Goal: Task Accomplishment & Management: Use online tool/utility

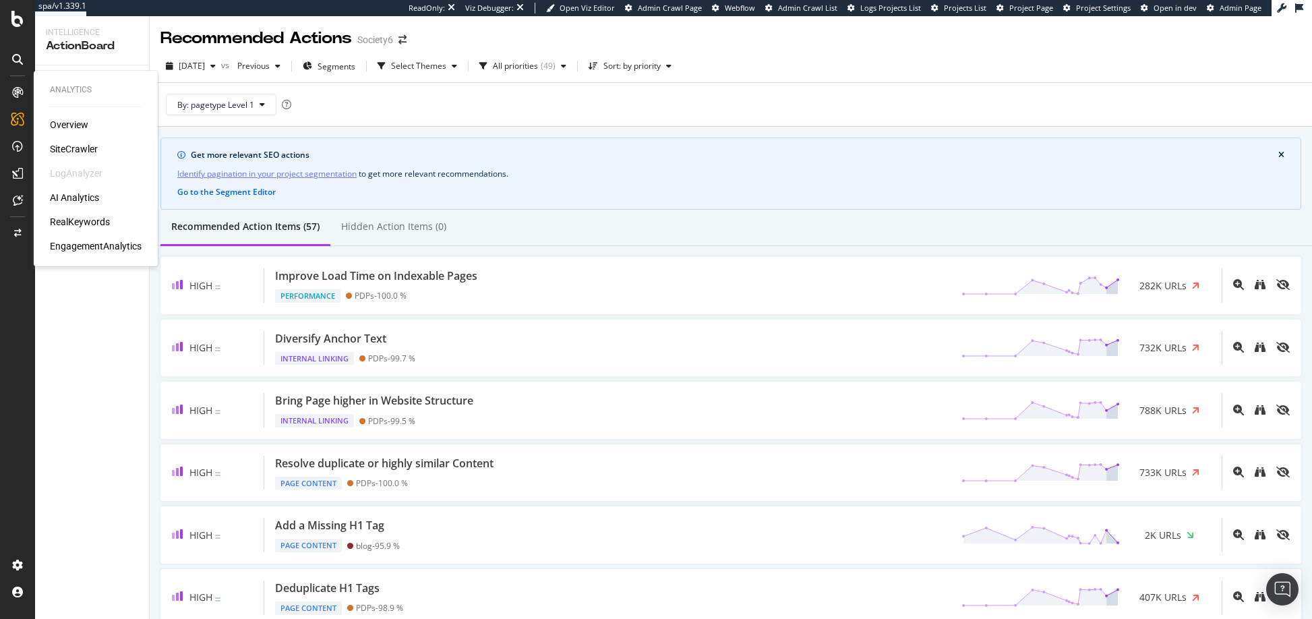
click at [71, 125] on div "Overview" at bounding box center [69, 124] width 38 height 13
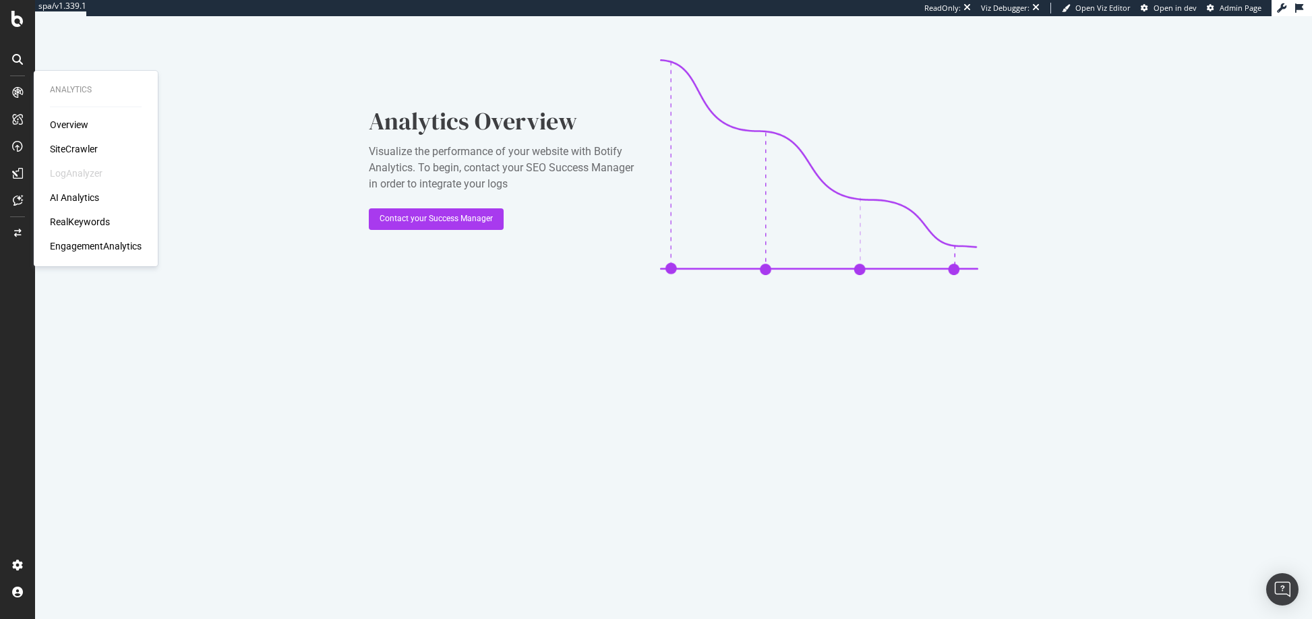
click at [75, 147] on div "SiteCrawler" at bounding box center [74, 148] width 48 height 13
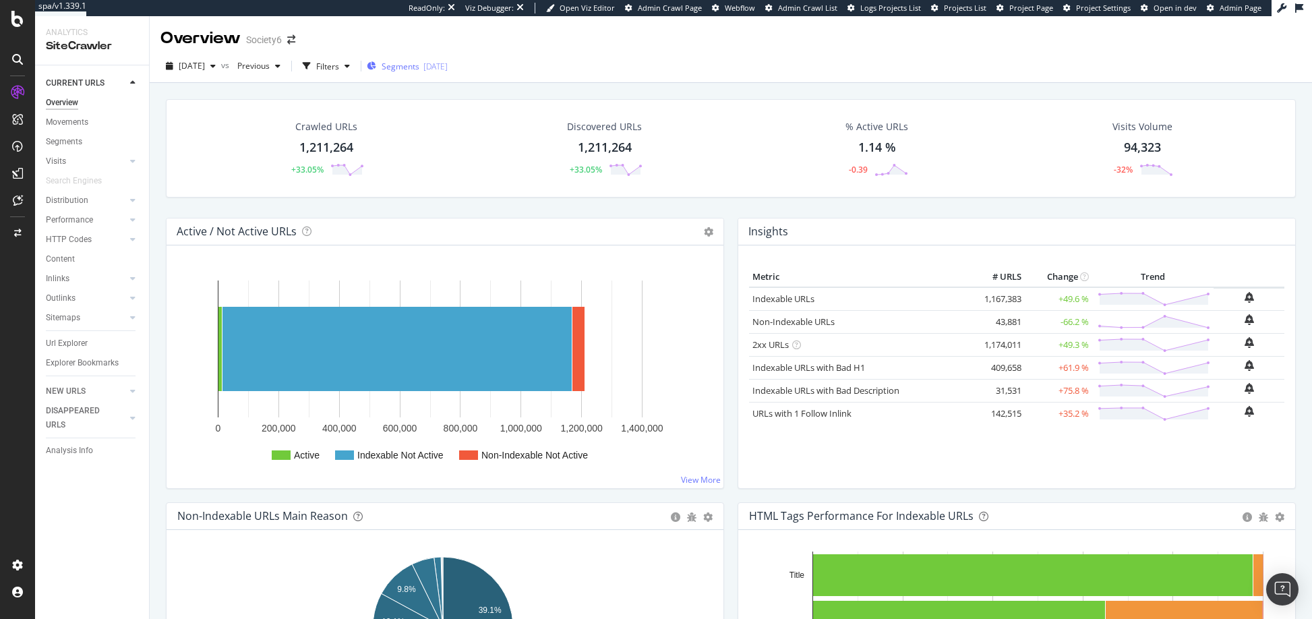
click at [419, 65] on span "Segments" at bounding box center [400, 66] width 38 height 11
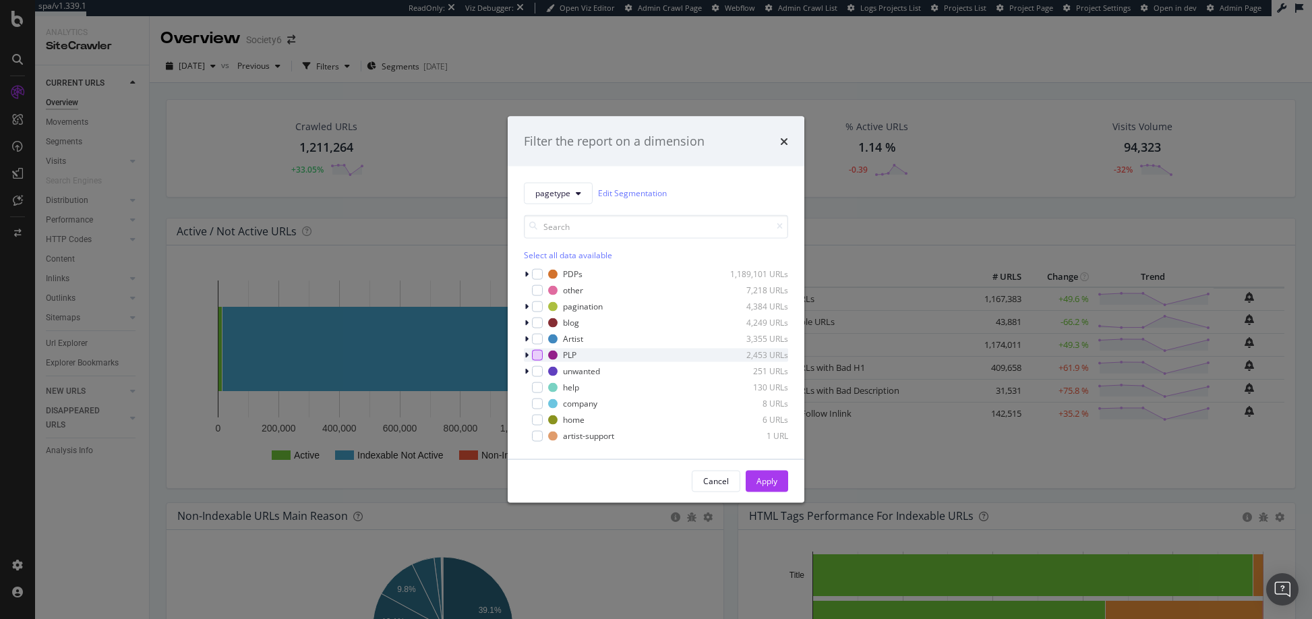
click at [537, 355] on div "modal" at bounding box center [537, 354] width 11 height 11
click at [769, 481] on div "Apply" at bounding box center [766, 480] width 21 height 11
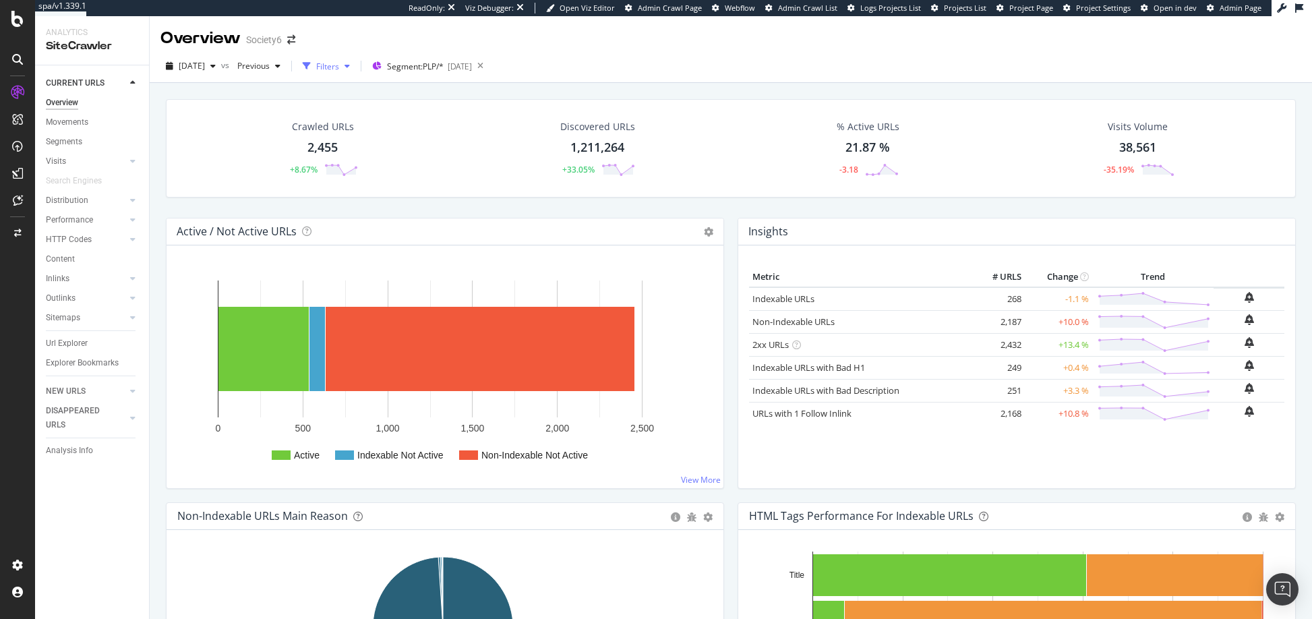
click at [355, 69] on div "button" at bounding box center [347, 66] width 16 height 8
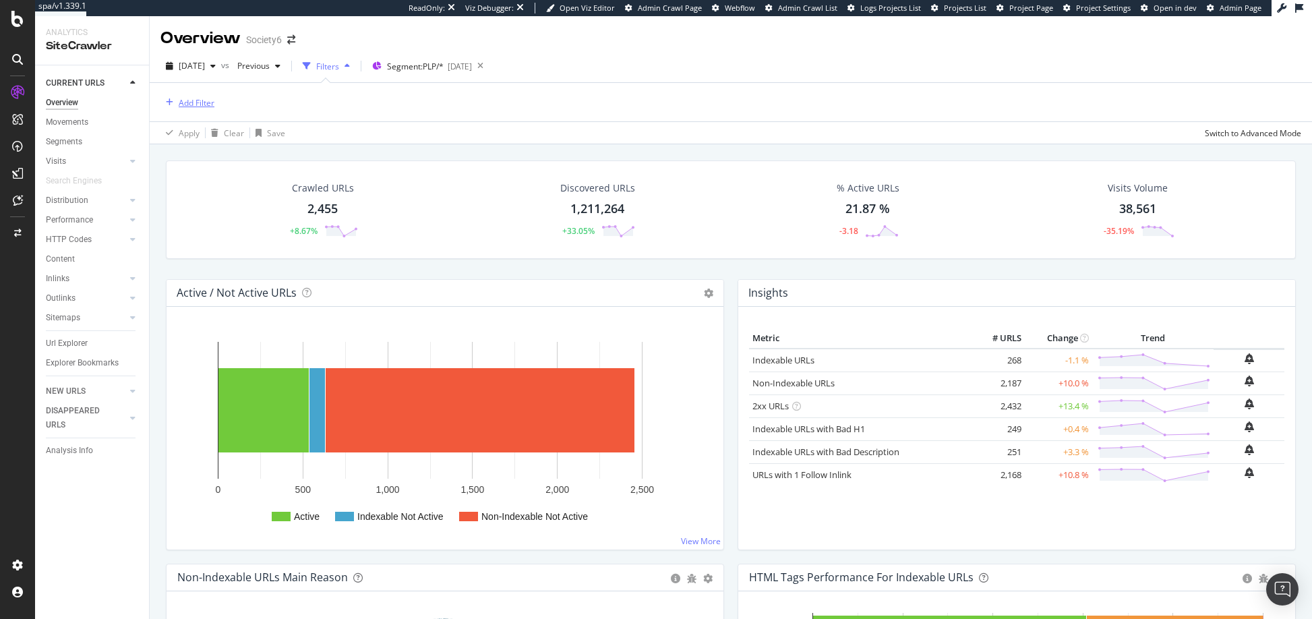
click at [203, 106] on div "Add Filter" at bounding box center [197, 102] width 36 height 11
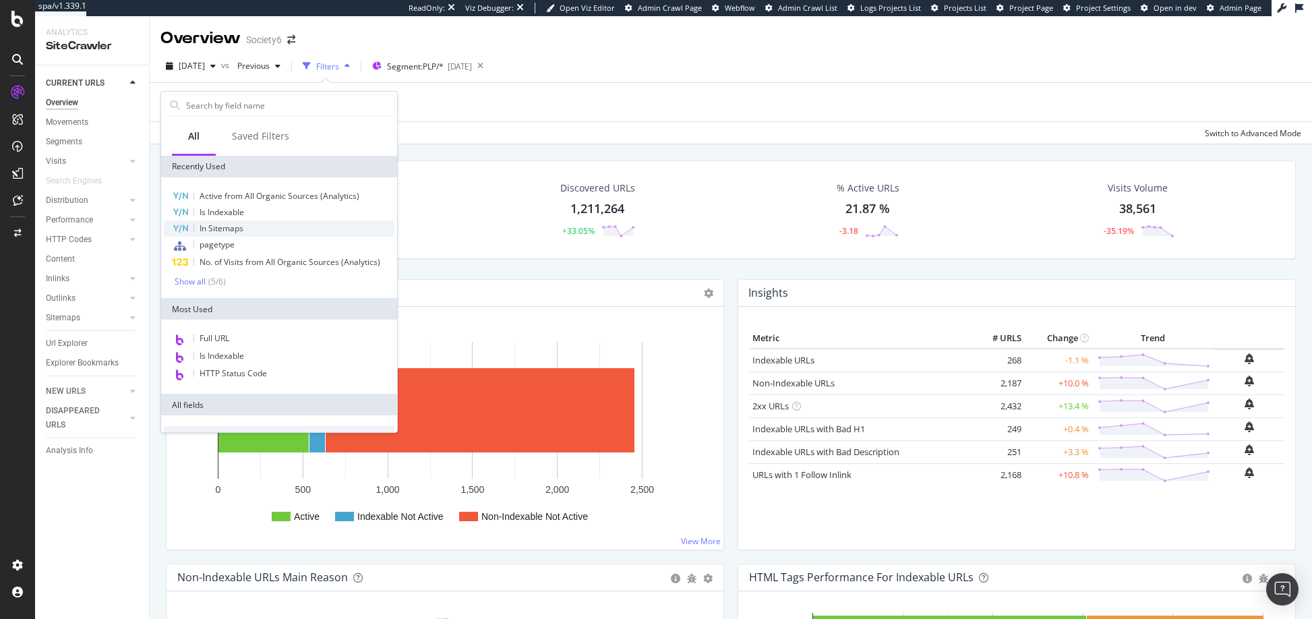
click at [221, 230] on span "In Sitemaps" at bounding box center [221, 227] width 44 height 11
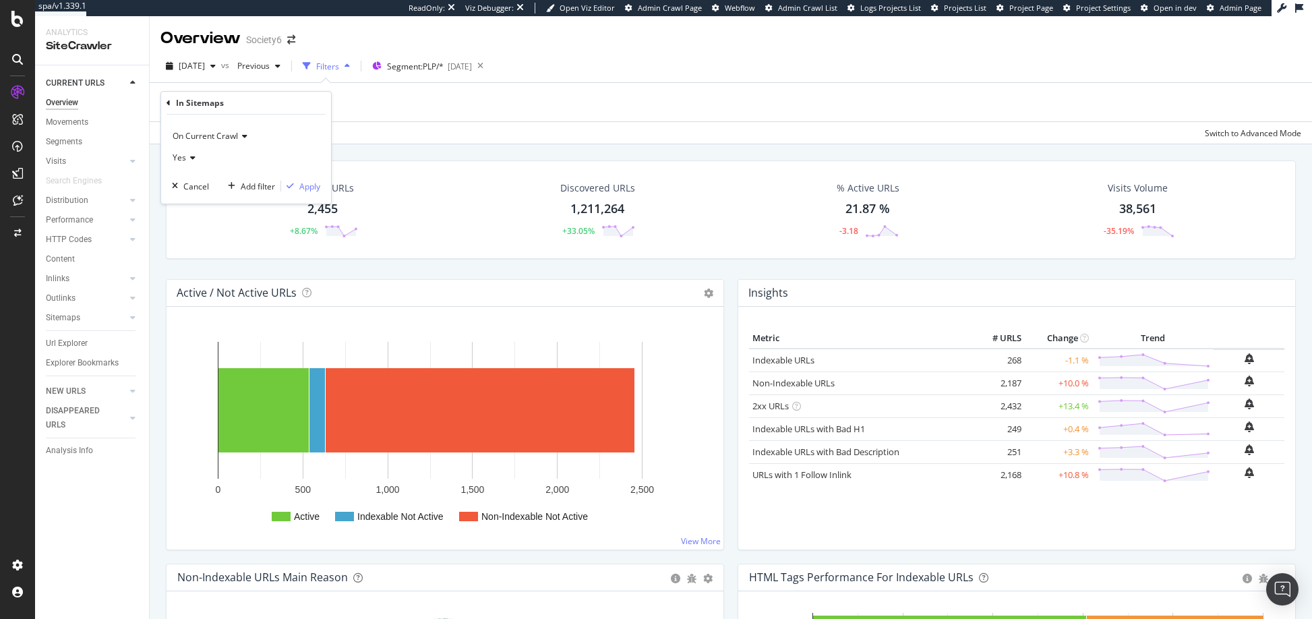
click at [187, 160] on icon at bounding box center [190, 158] width 9 height 8
click at [187, 198] on span "No" at bounding box center [184, 202] width 11 height 11
click at [307, 187] on div "Apply" at bounding box center [309, 186] width 21 height 11
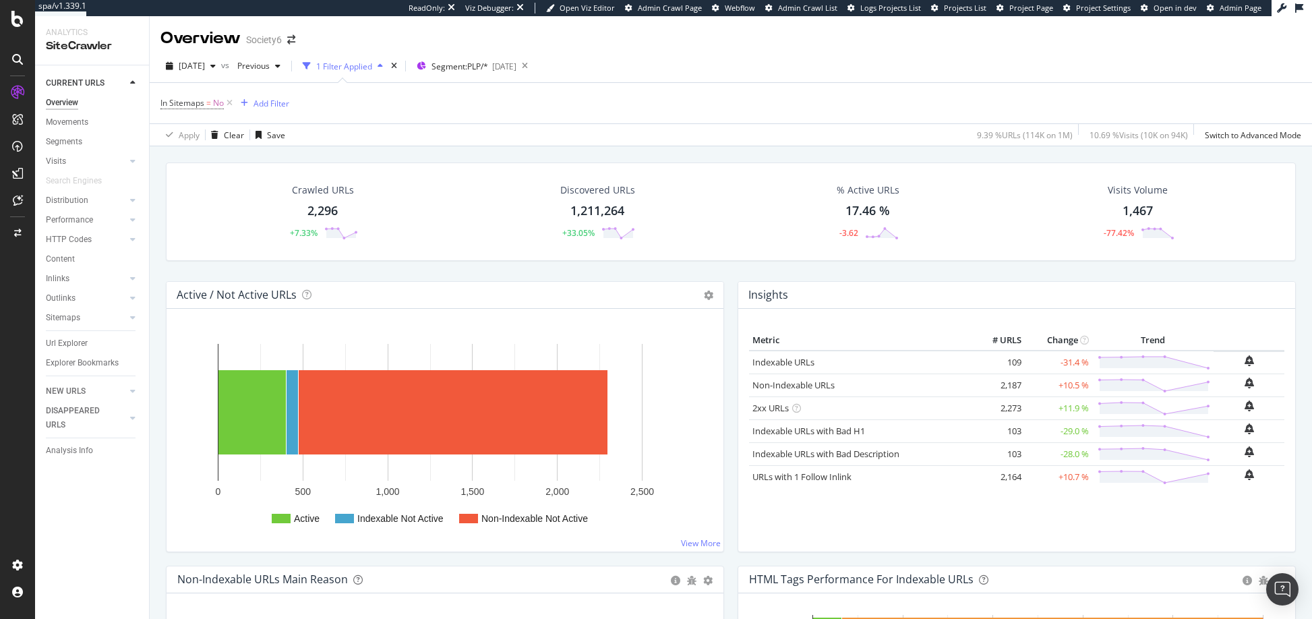
click at [1288, 442] on div "Insights × Close Chart overview-insight-panel - API Requests List Area Type Req…" at bounding box center [1017, 423] width 572 height 284
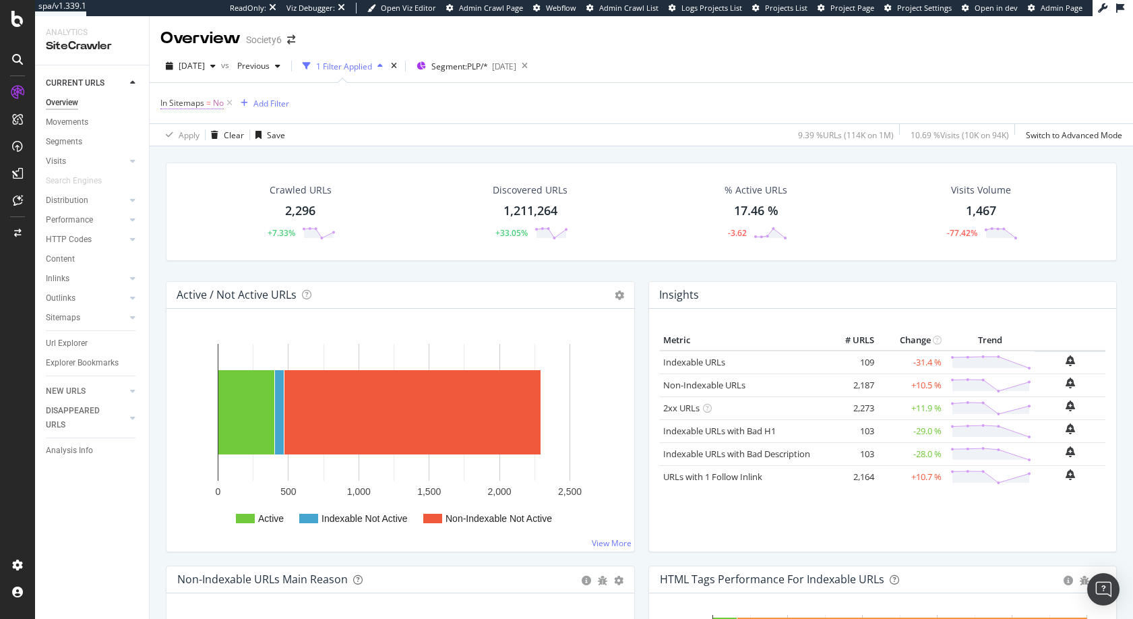
click at [220, 102] on span "No" at bounding box center [218, 103] width 11 height 19
click at [175, 157] on span "No" at bounding box center [178, 155] width 11 height 11
click at [188, 185] on span "Yes" at bounding box center [185, 184] width 13 height 11
click at [315, 186] on div "Apply" at bounding box center [309, 184] width 21 height 11
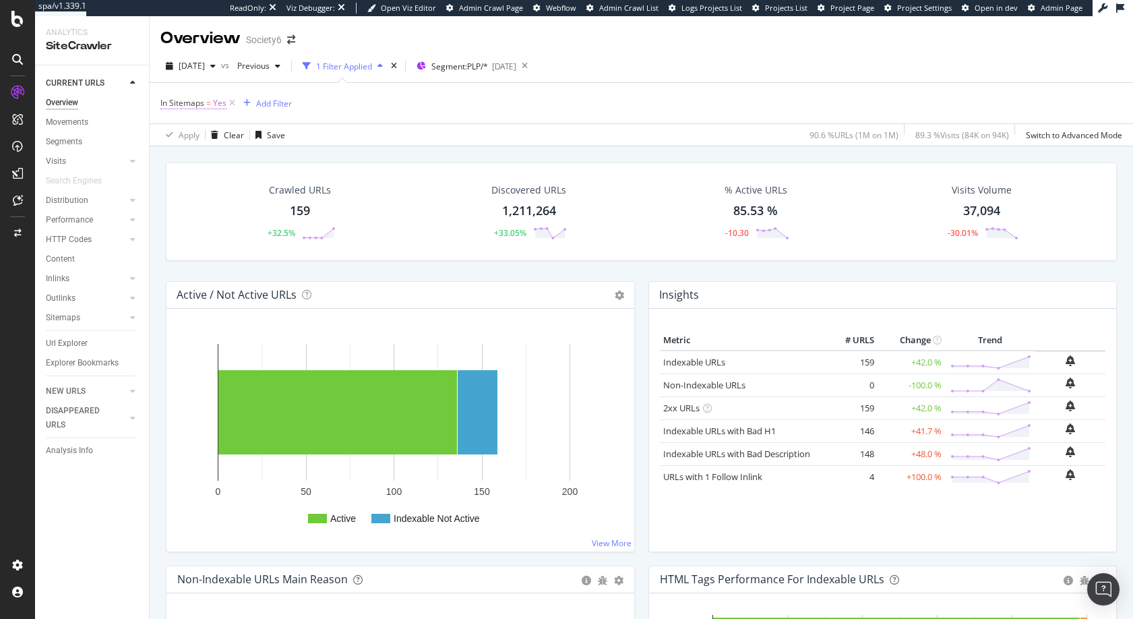
click at [217, 102] on span "Yes" at bounding box center [219, 103] width 13 height 19
click at [191, 154] on icon at bounding box center [190, 156] width 9 height 8
click at [181, 204] on span "No" at bounding box center [184, 201] width 11 height 11
click at [311, 187] on div "Apply" at bounding box center [309, 184] width 21 height 11
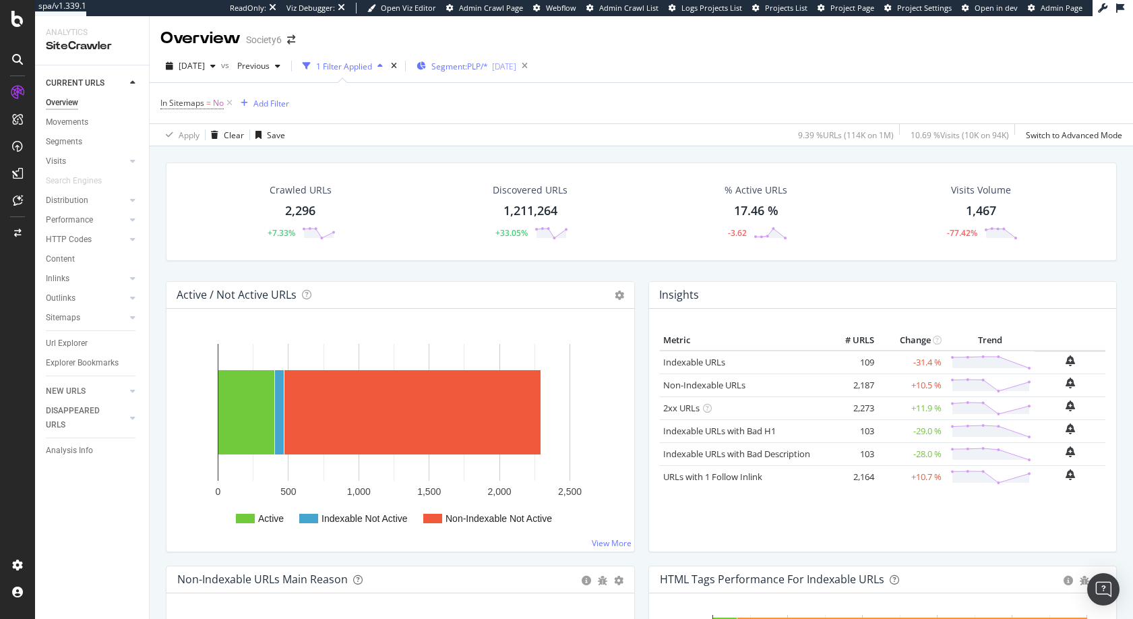
click at [480, 66] on span "Segment: PLP/*" at bounding box center [459, 66] width 57 height 11
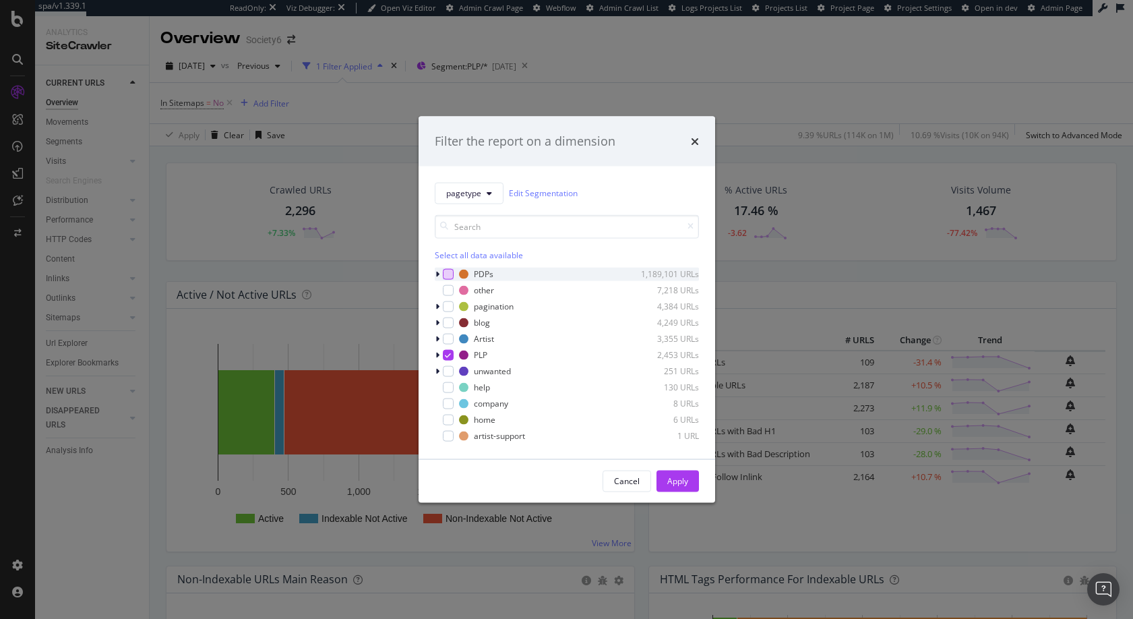
click at [446, 274] on div "modal" at bounding box center [448, 273] width 11 height 11
click at [449, 354] on icon "modal" at bounding box center [448, 354] width 6 height 7
click at [678, 479] on div "Apply" at bounding box center [677, 480] width 21 height 11
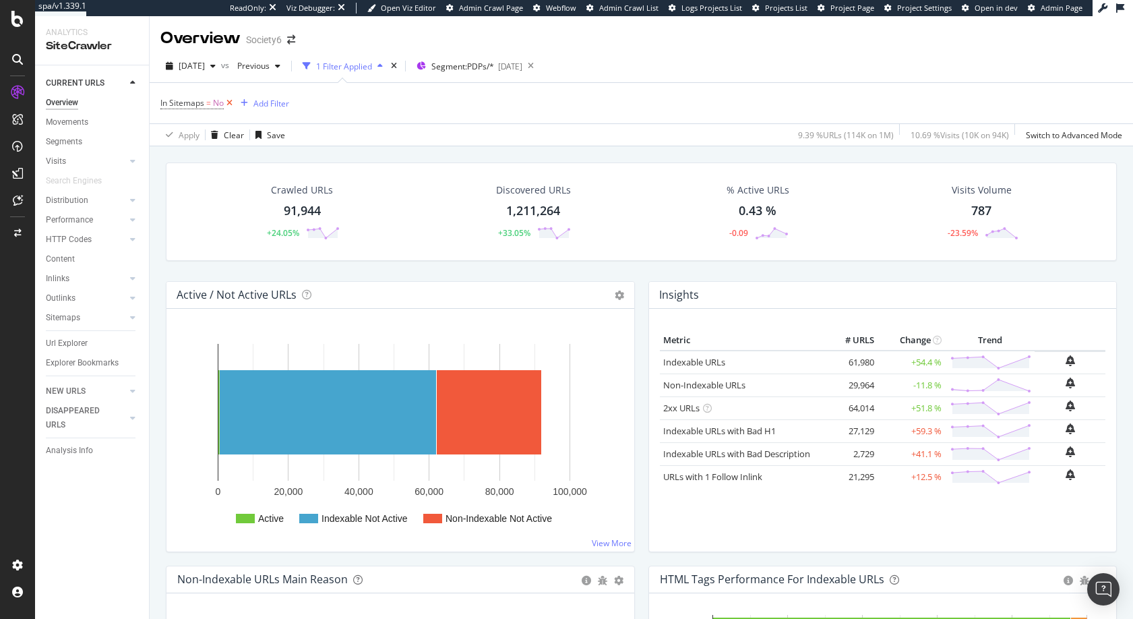
click at [230, 100] on icon at bounding box center [229, 102] width 11 height 13
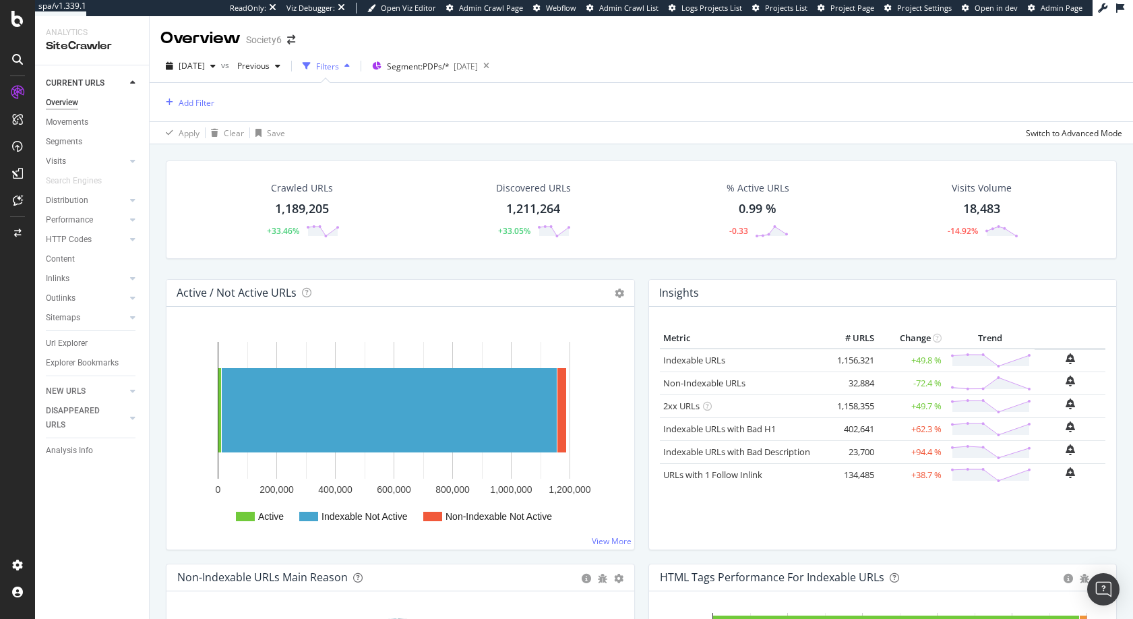
click at [230, 100] on div "Add Filter" at bounding box center [641, 102] width 962 height 38
click at [201, 101] on div "Add Filter" at bounding box center [197, 102] width 36 height 11
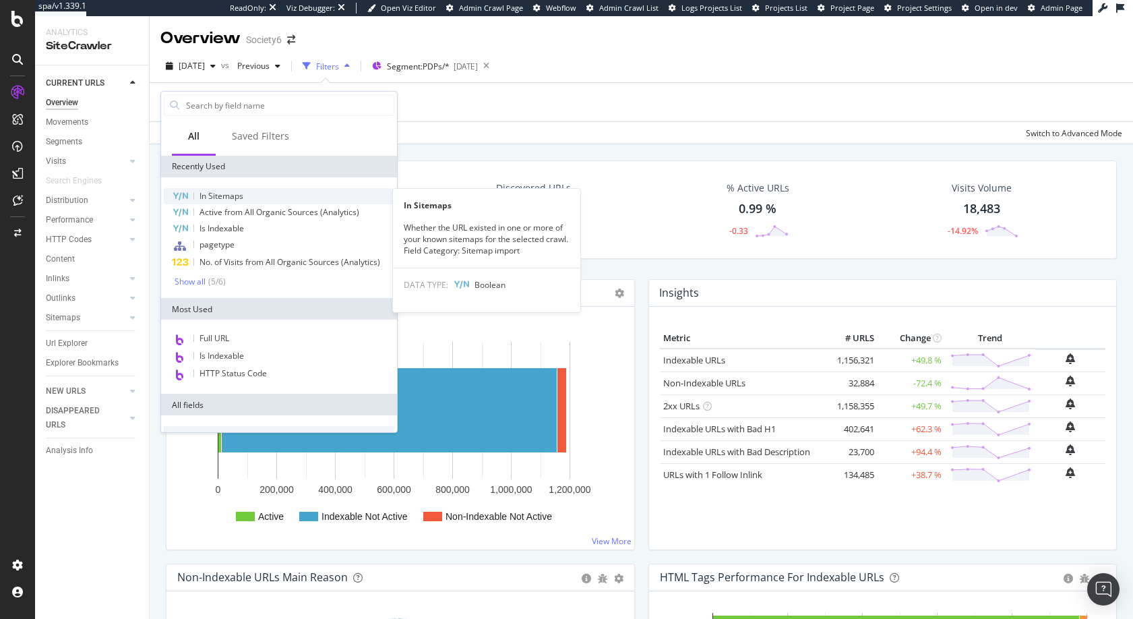
click at [218, 197] on span "In Sitemaps" at bounding box center [221, 195] width 44 height 11
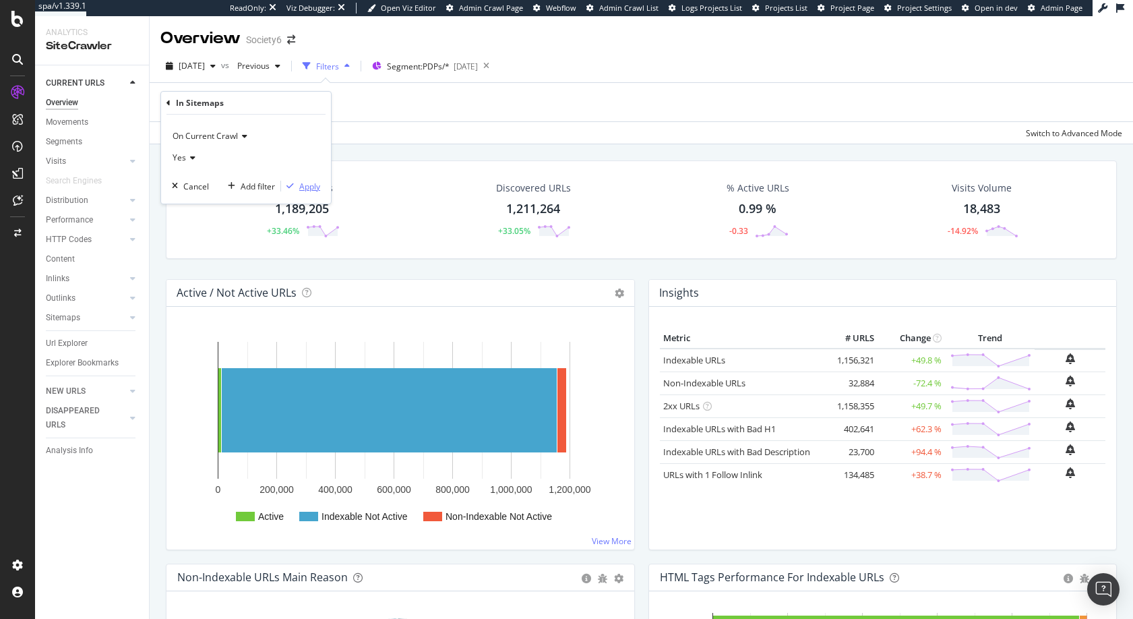
click at [308, 187] on div "Apply" at bounding box center [309, 186] width 21 height 11
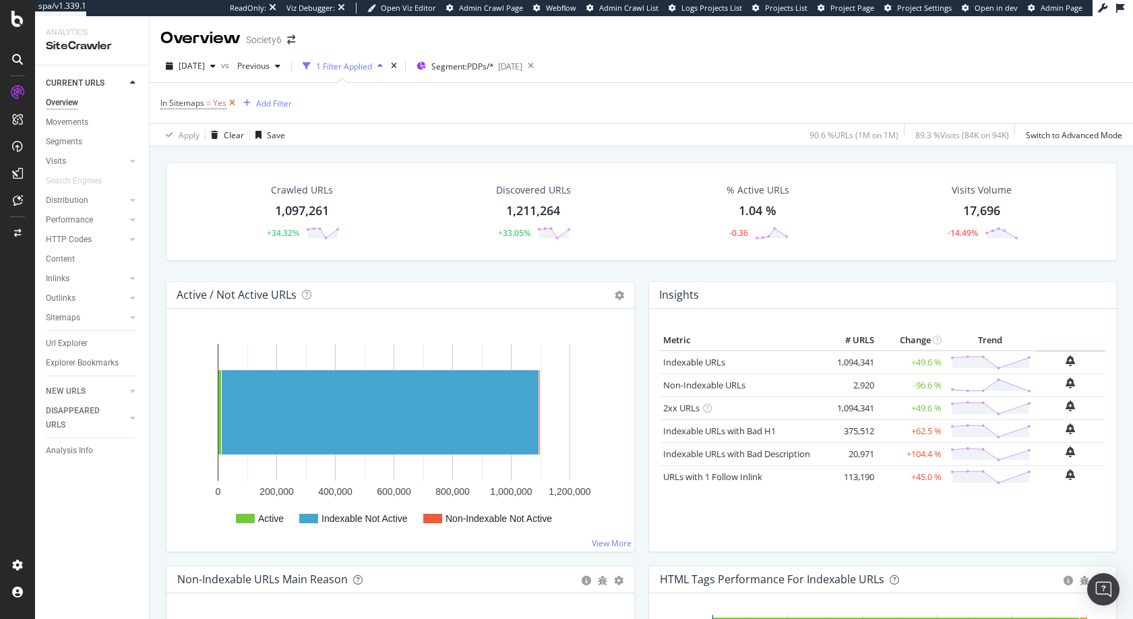
click at [231, 102] on icon at bounding box center [231, 102] width 11 height 13
